Goal: Transaction & Acquisition: Purchase product/service

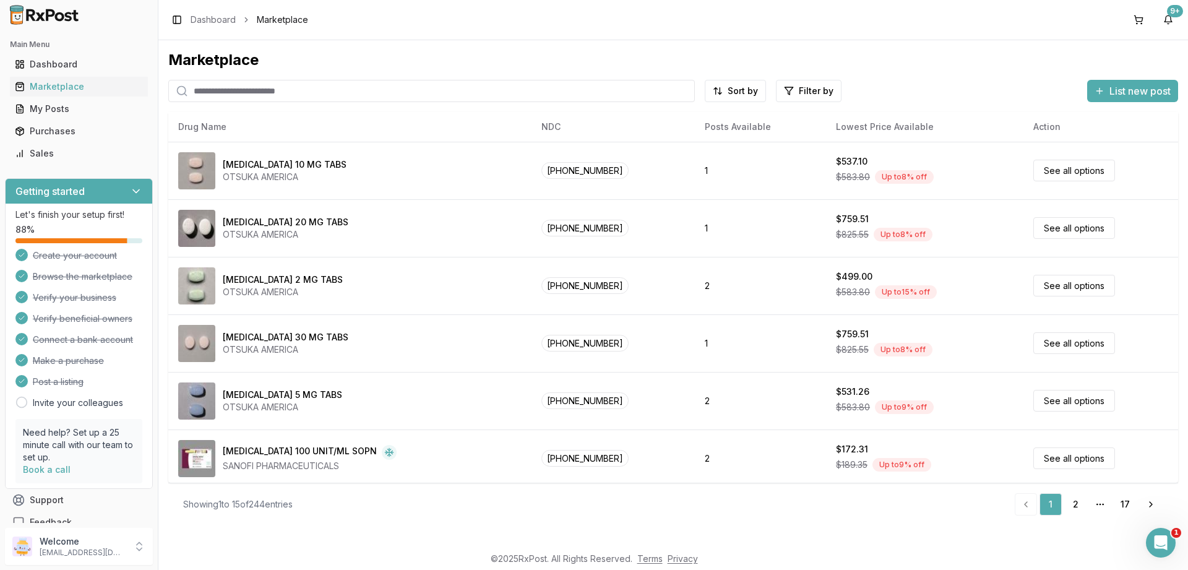
click at [258, 95] on input "search" at bounding box center [431, 91] width 526 height 22
paste input "**********"
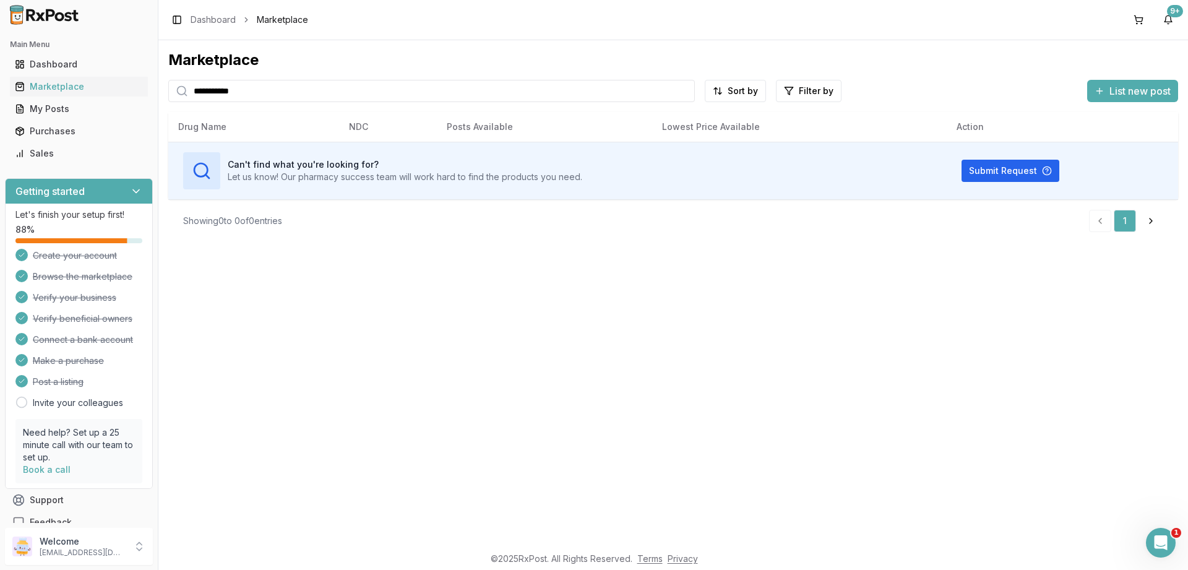
click at [266, 90] on input "**********" at bounding box center [431, 91] width 526 height 22
paste input "search"
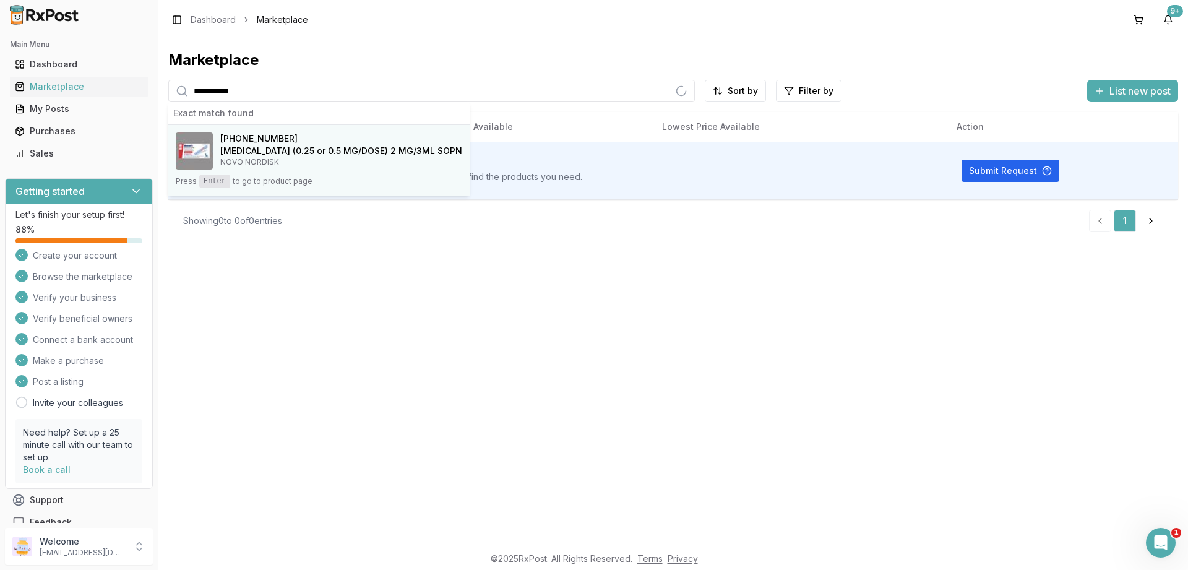
type input "**********"
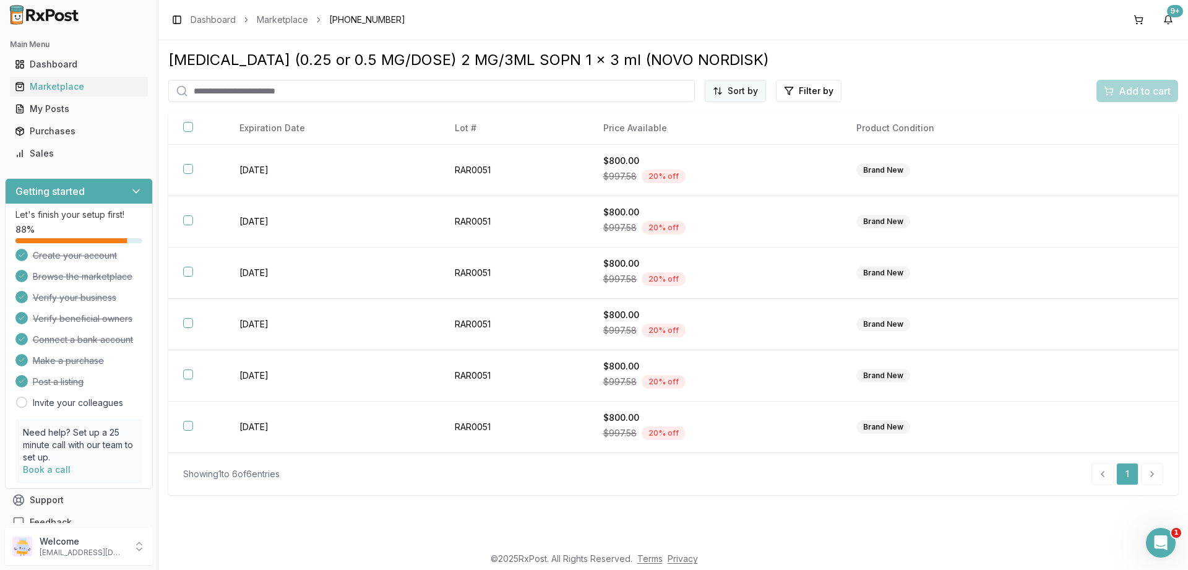
click at [729, 101] on html "Main Menu Dashboard Marketplace My Posts Purchases Sales Getting started Let's …" at bounding box center [594, 285] width 1188 height 570
click at [681, 132] on div "Price (Low to High)" at bounding box center [705, 137] width 118 height 20
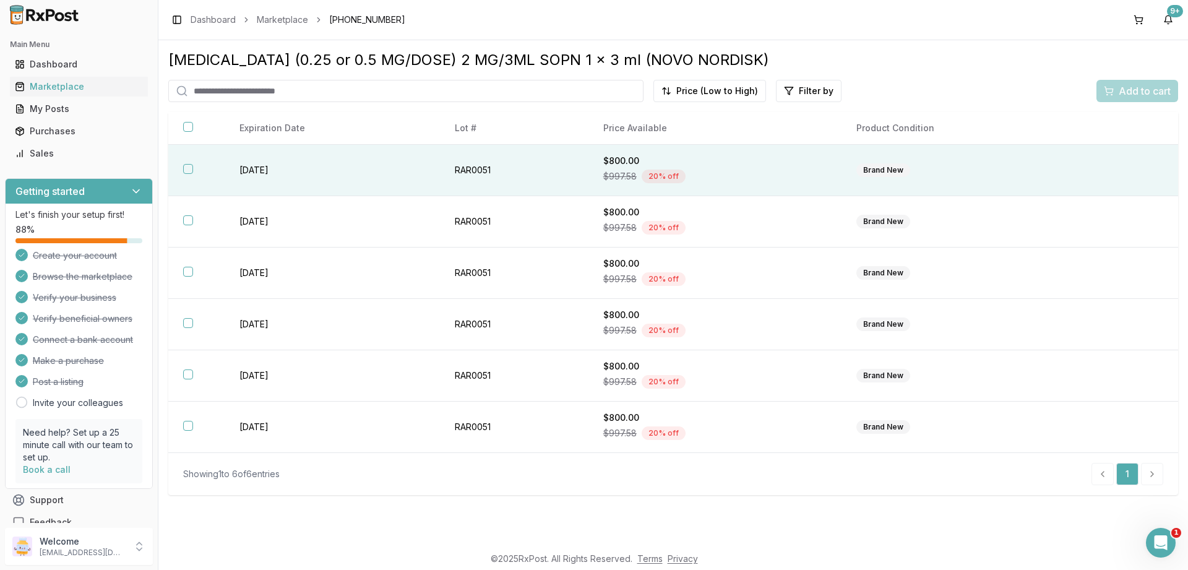
click at [188, 170] on button "button" at bounding box center [188, 169] width 10 height 10
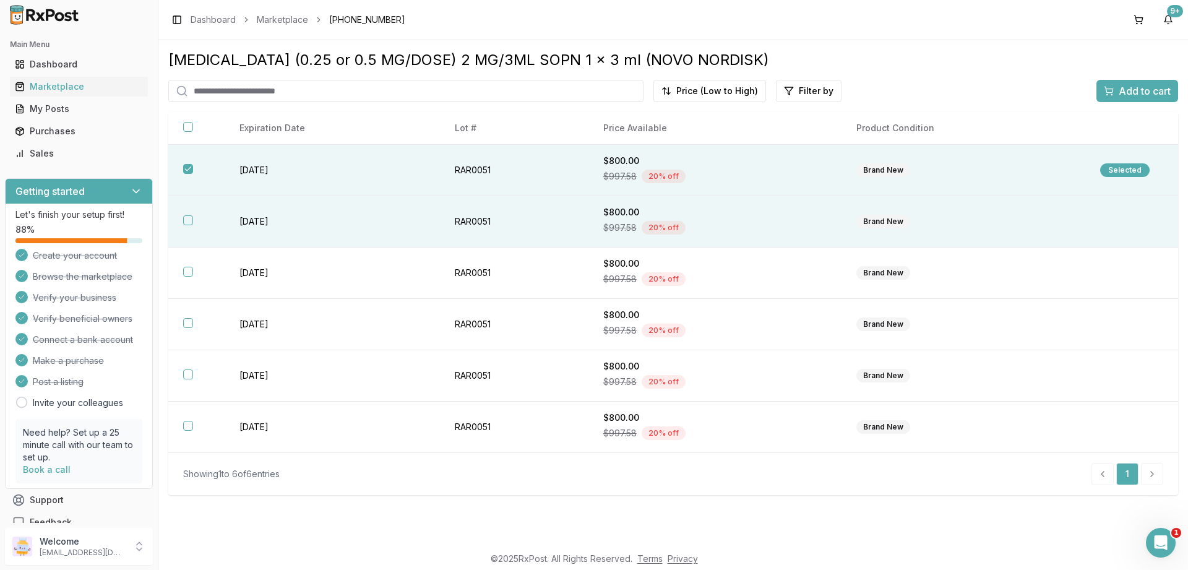
click at [194, 225] on th at bounding box center [196, 221] width 56 height 51
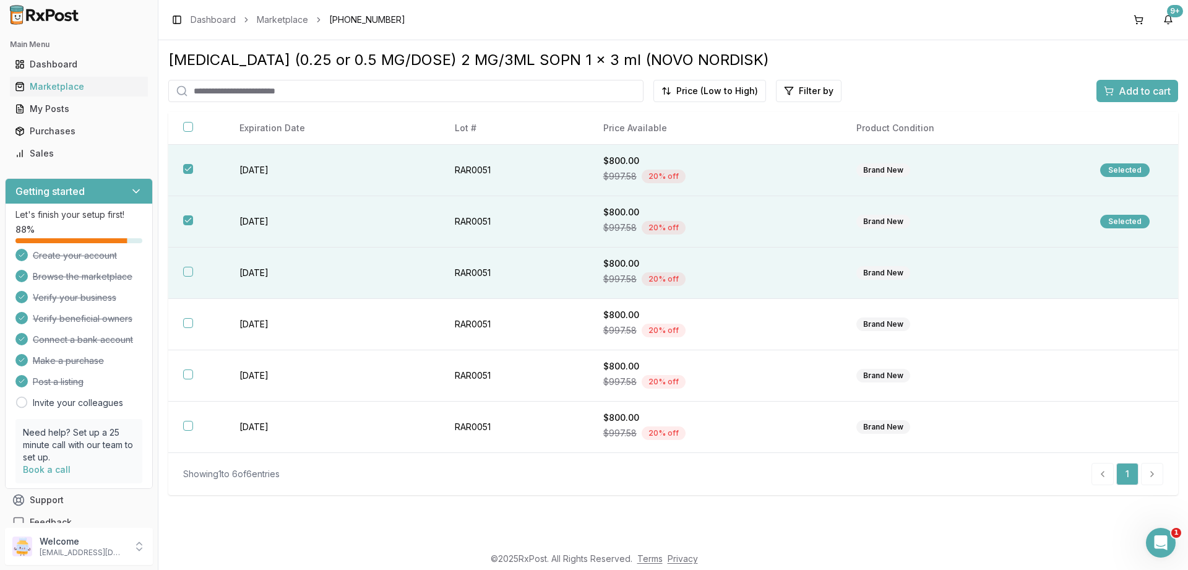
click at [186, 268] on button "button" at bounding box center [188, 272] width 10 height 10
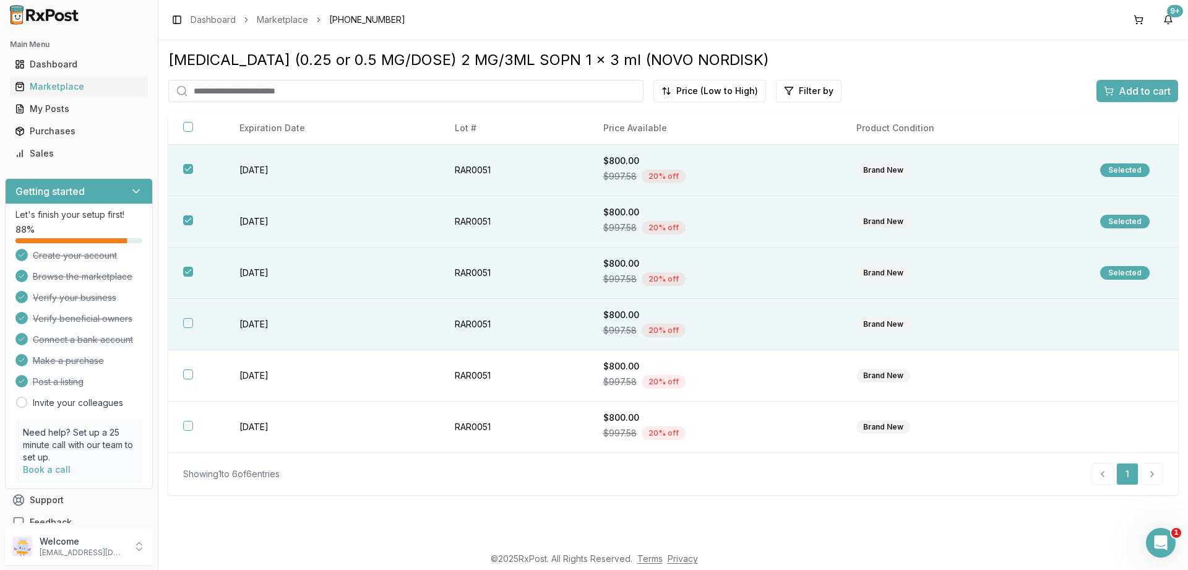
click at [189, 317] on th at bounding box center [196, 324] width 56 height 51
click at [1127, 95] on span "Add to cart" at bounding box center [1144, 91] width 52 height 15
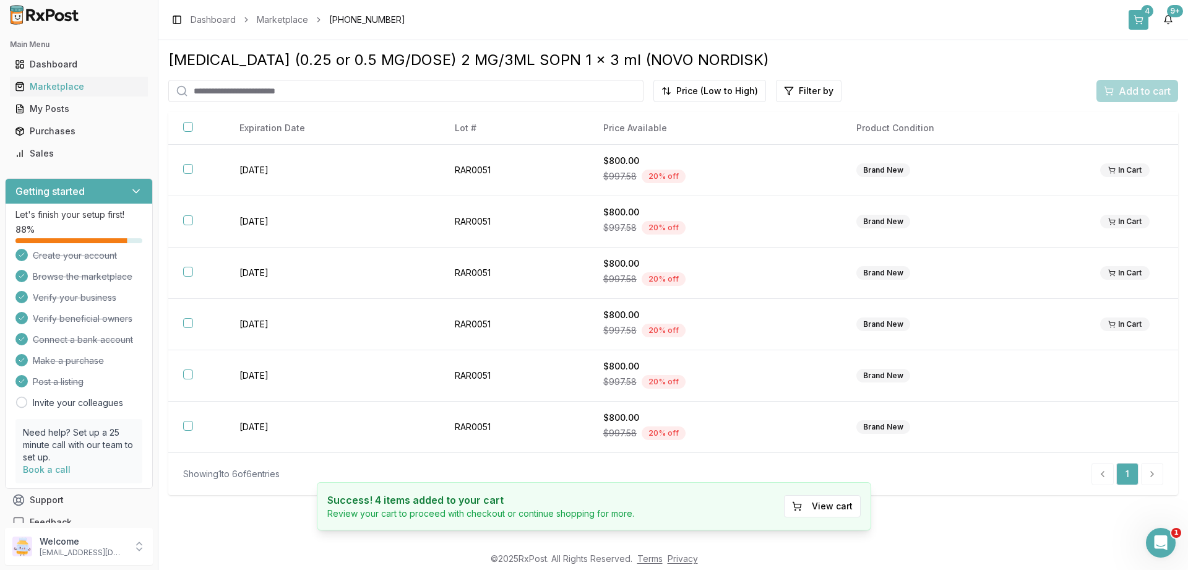
click at [1133, 11] on button "4" at bounding box center [1138, 20] width 20 height 20
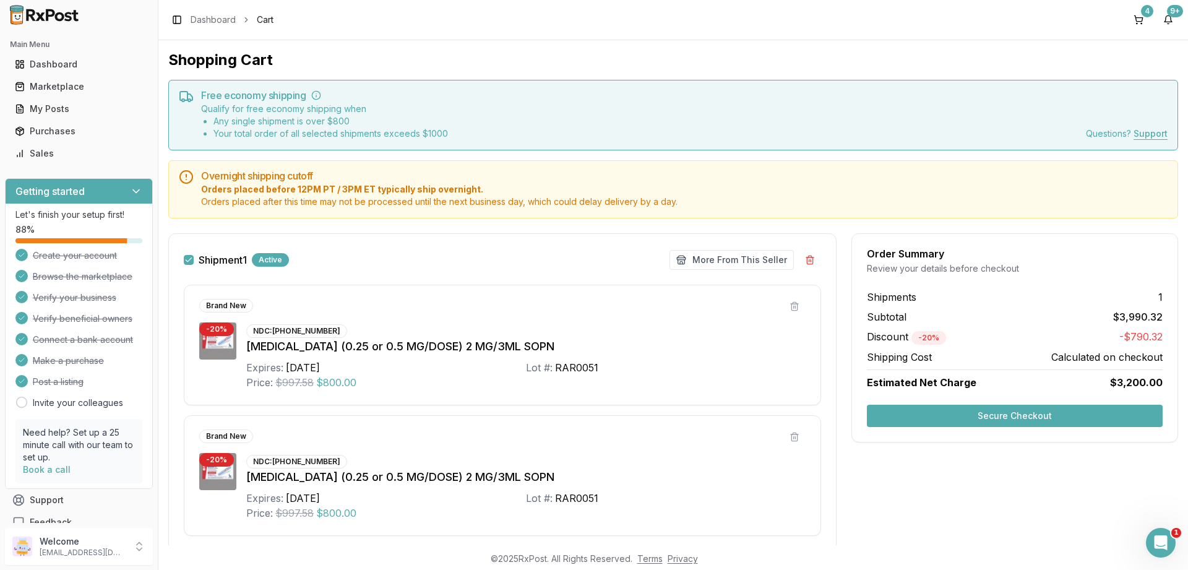
click at [987, 416] on button "Secure Checkout" at bounding box center [1015, 416] width 296 height 22
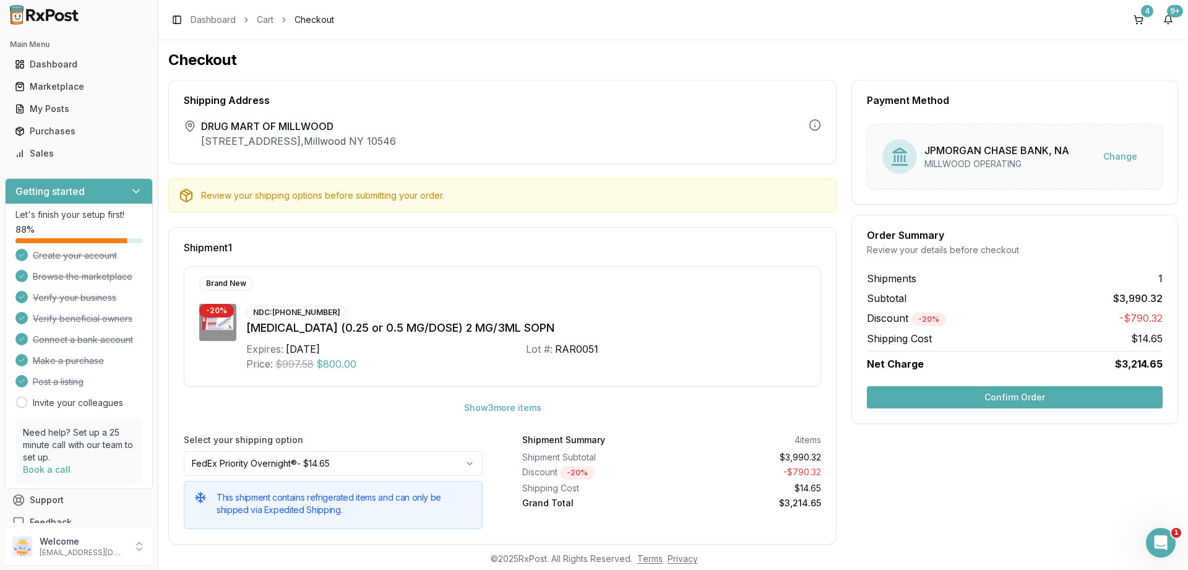
click at [1016, 403] on button "Confirm Order" at bounding box center [1015, 397] width 296 height 22
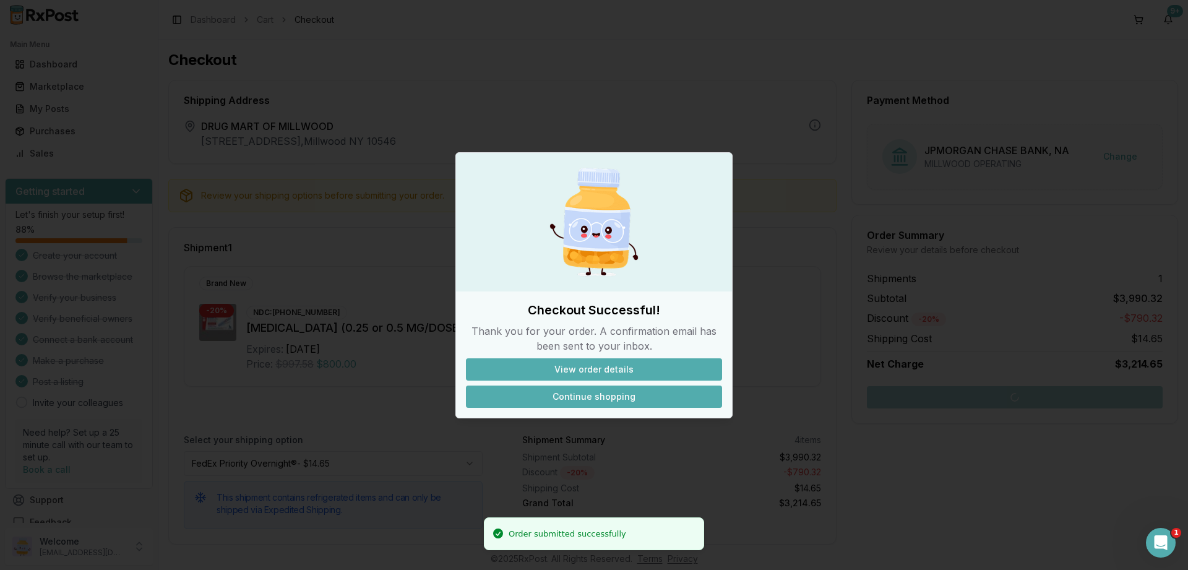
click at [614, 393] on button "Continue shopping" at bounding box center [594, 396] width 256 height 22
